Goal: Task Accomplishment & Management: Use online tool/utility

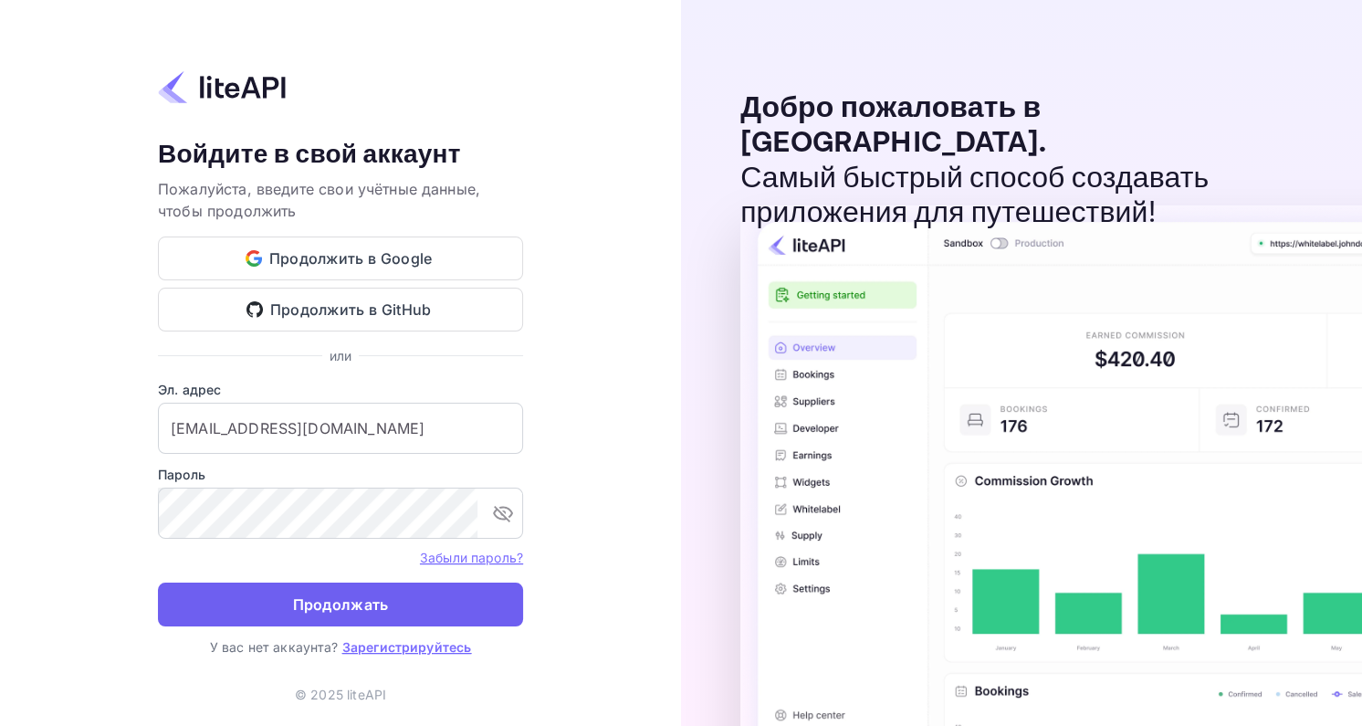
click at [321, 605] on ya-tr-span "Продолжать" at bounding box center [341, 604] width 96 height 25
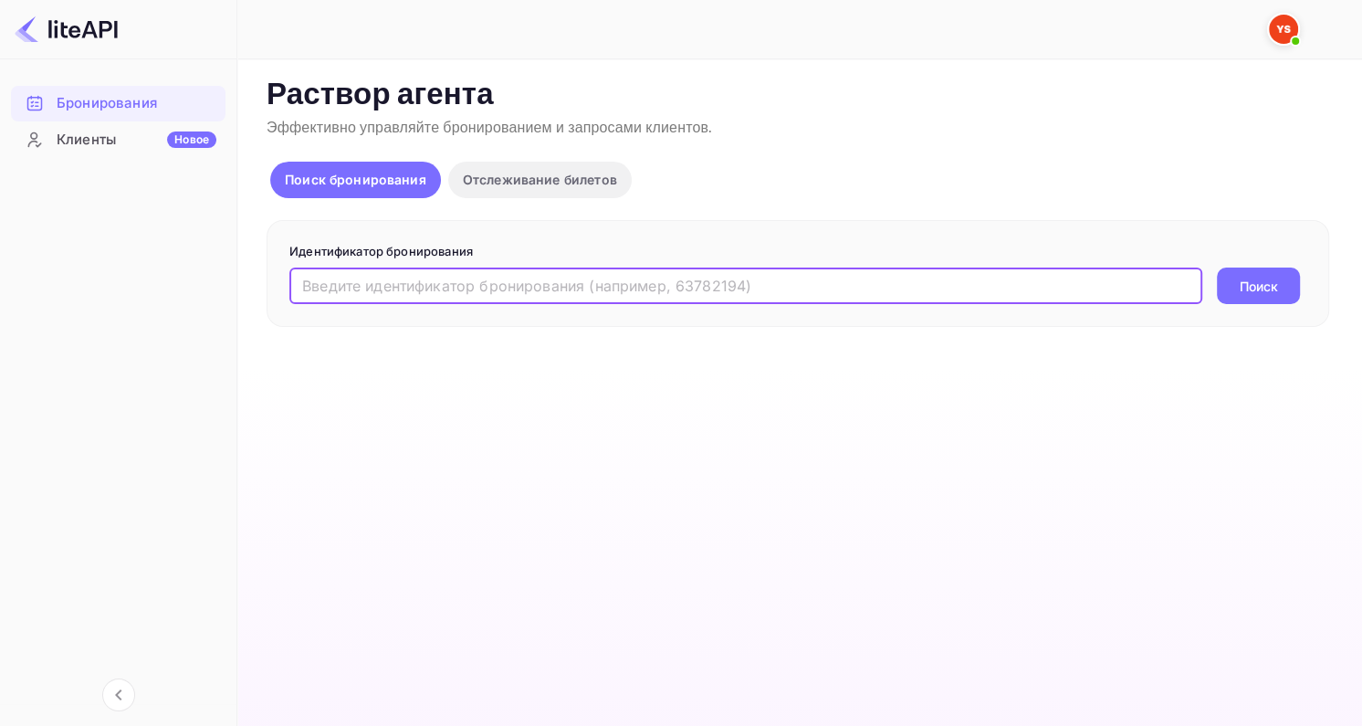
click at [706, 287] on input "text" at bounding box center [745, 285] width 913 height 37
paste input "14744583272"
type input "14744583272"
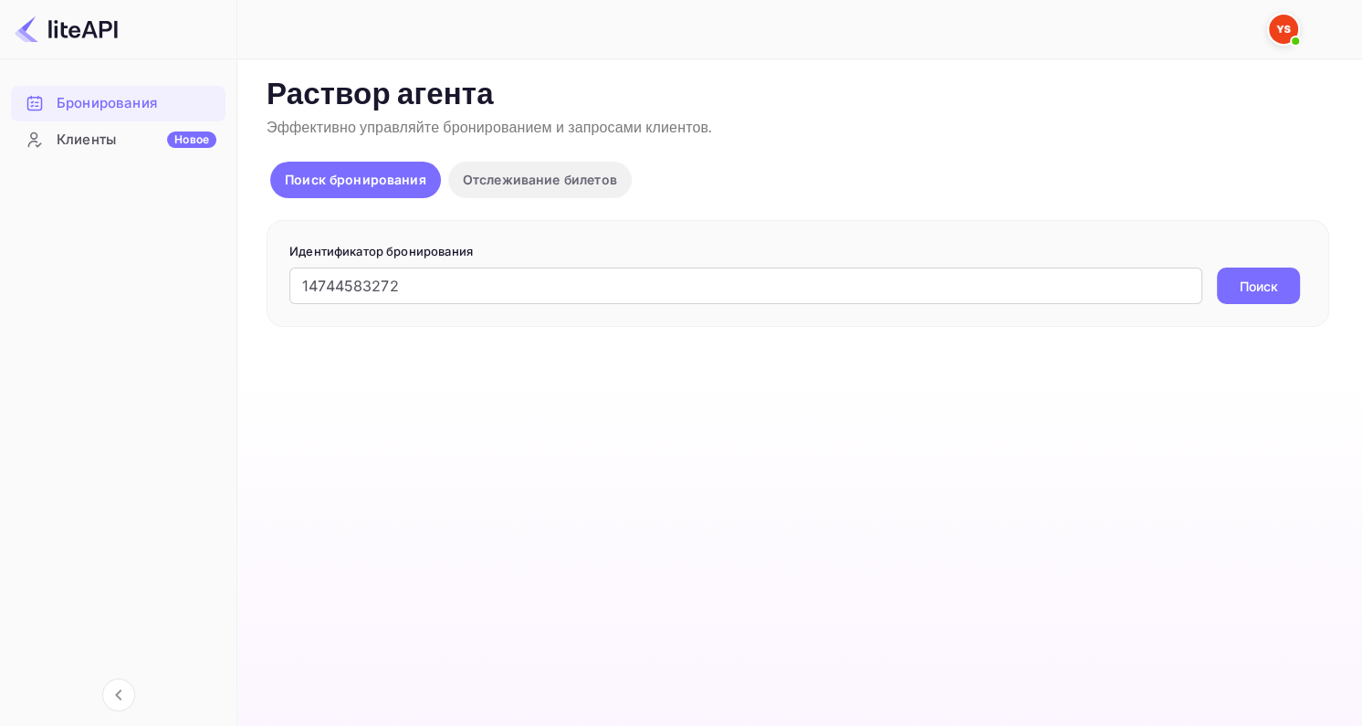
click at [1240, 281] on ya-tr-span "Поиск" at bounding box center [1259, 286] width 38 height 19
